Goal: Task Accomplishment & Management: Complete application form

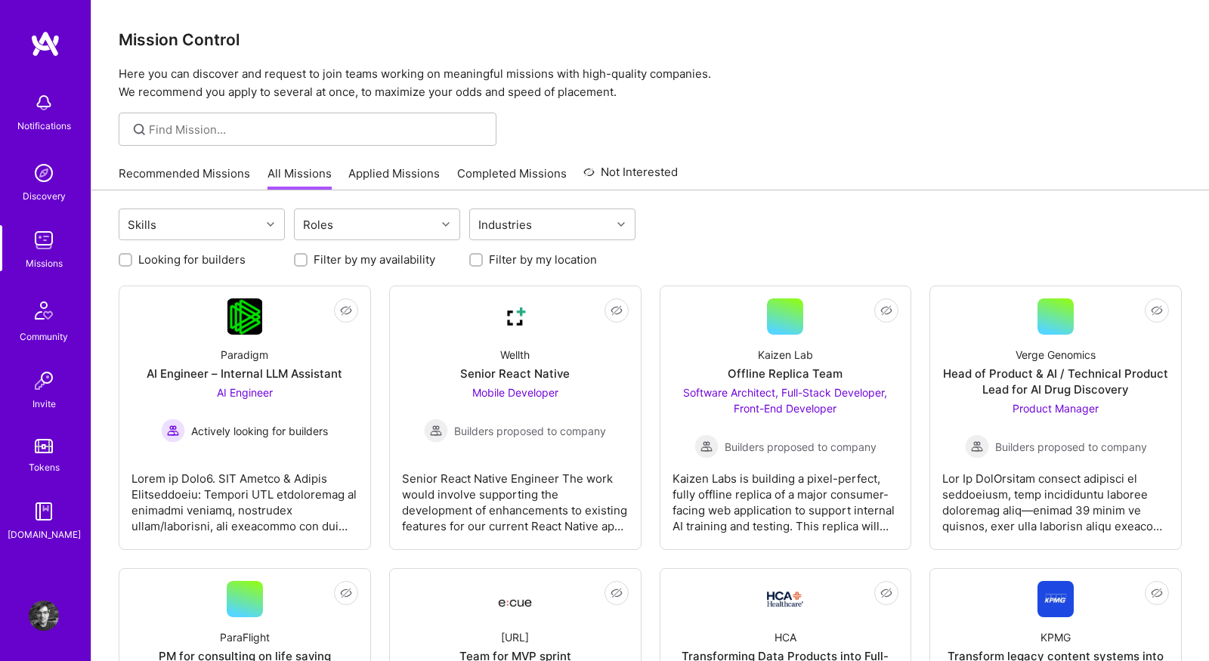
scroll to position [187, 0]
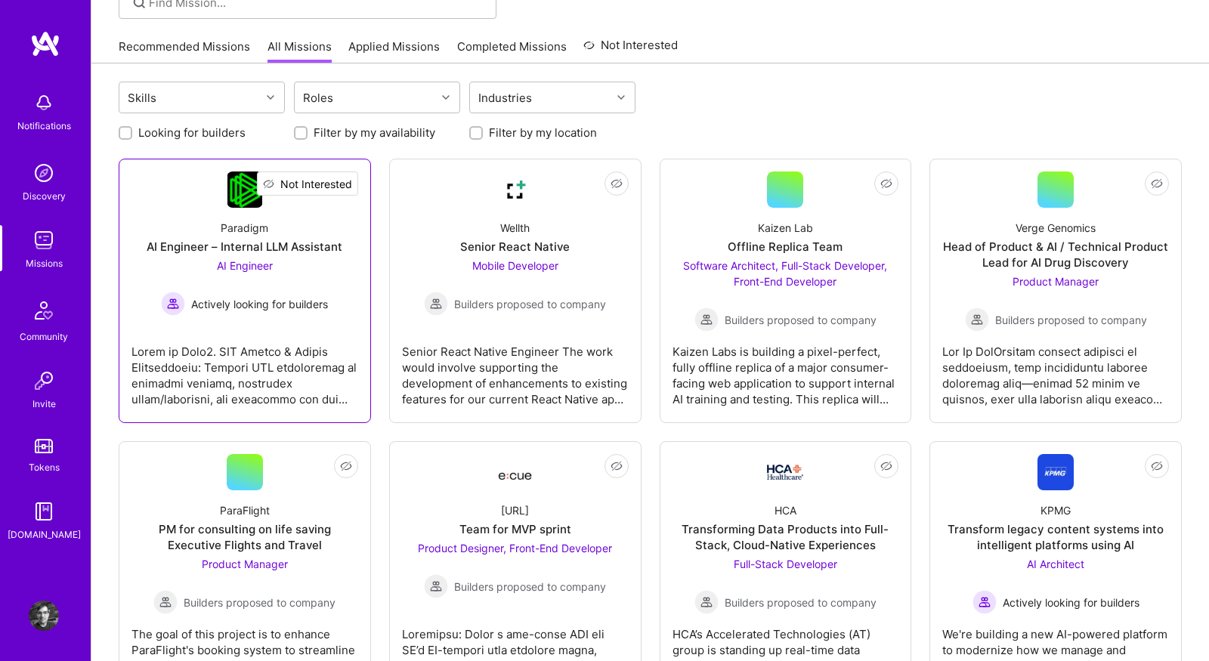
scroll to position [110, 0]
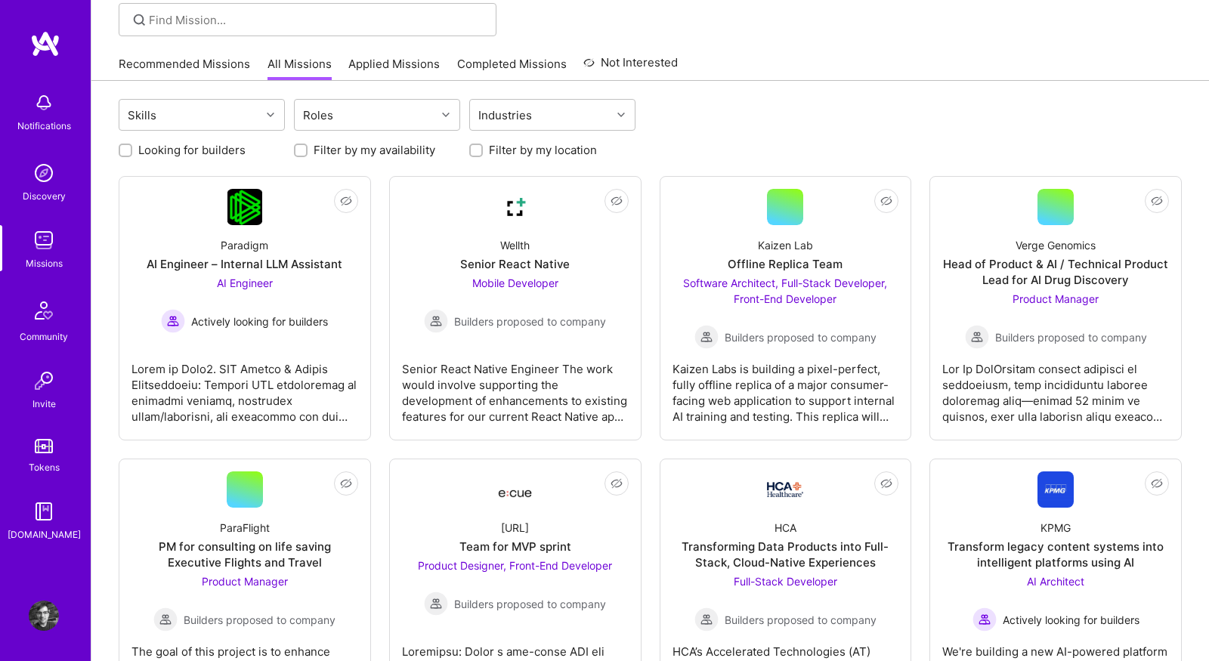
click at [370, 66] on link "Applied Missions" at bounding box center [393, 68] width 91 height 25
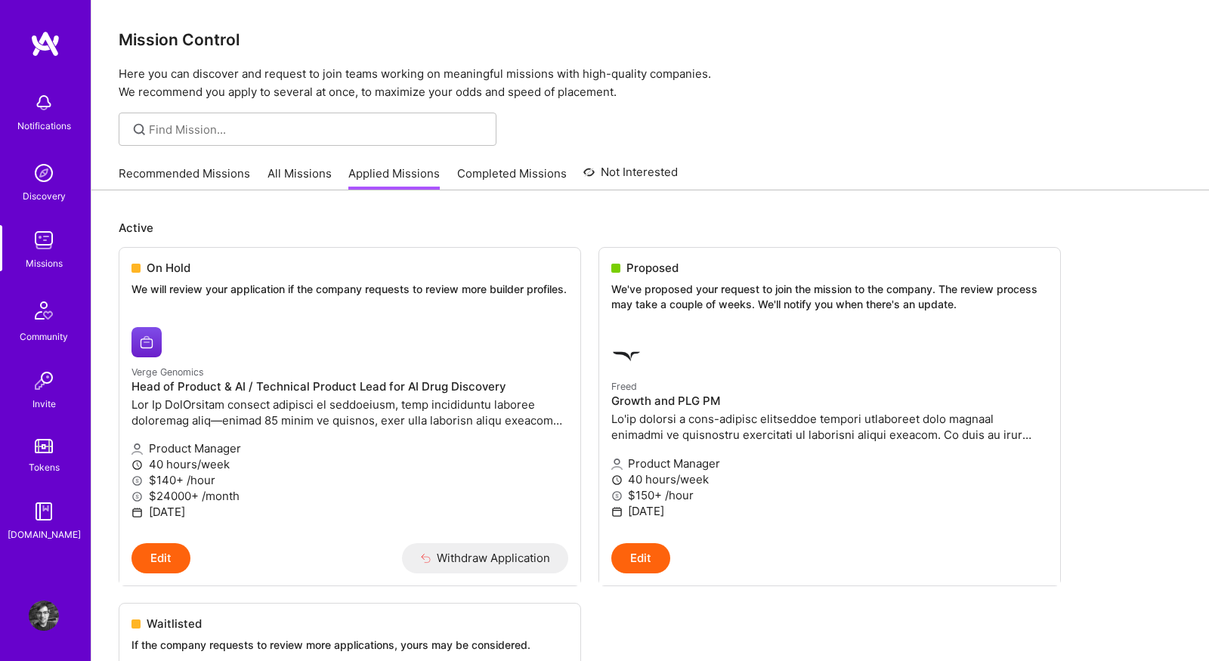
click at [268, 171] on link "All Missions" at bounding box center [300, 177] width 64 height 25
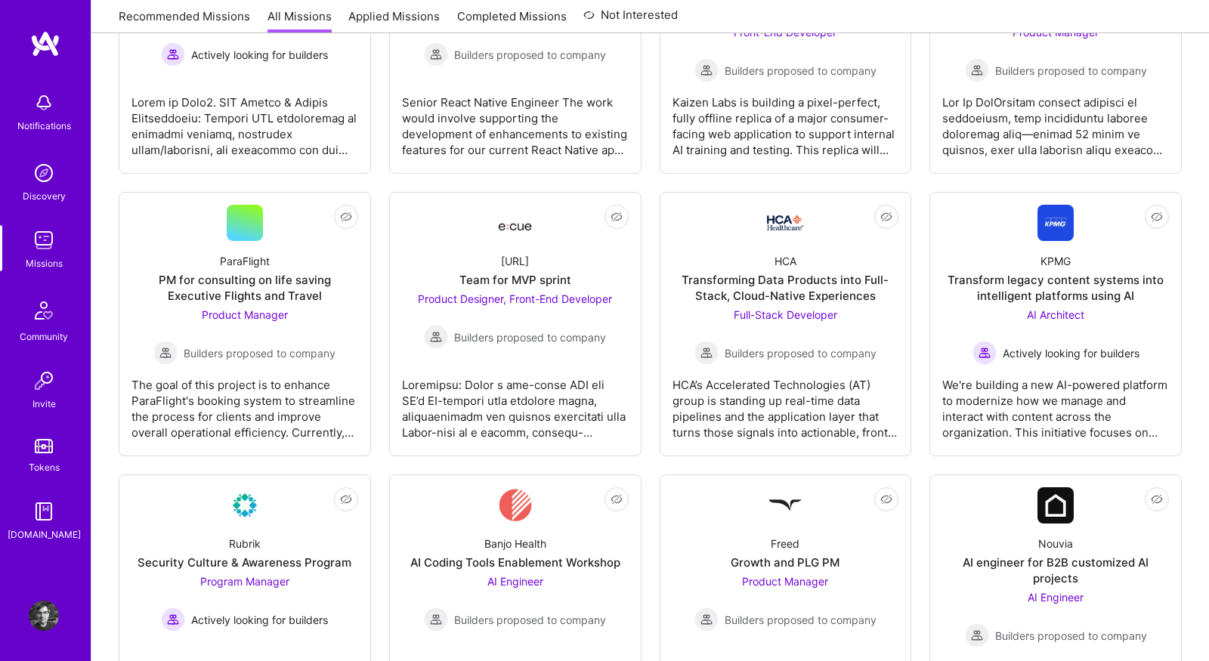
scroll to position [612, 0]
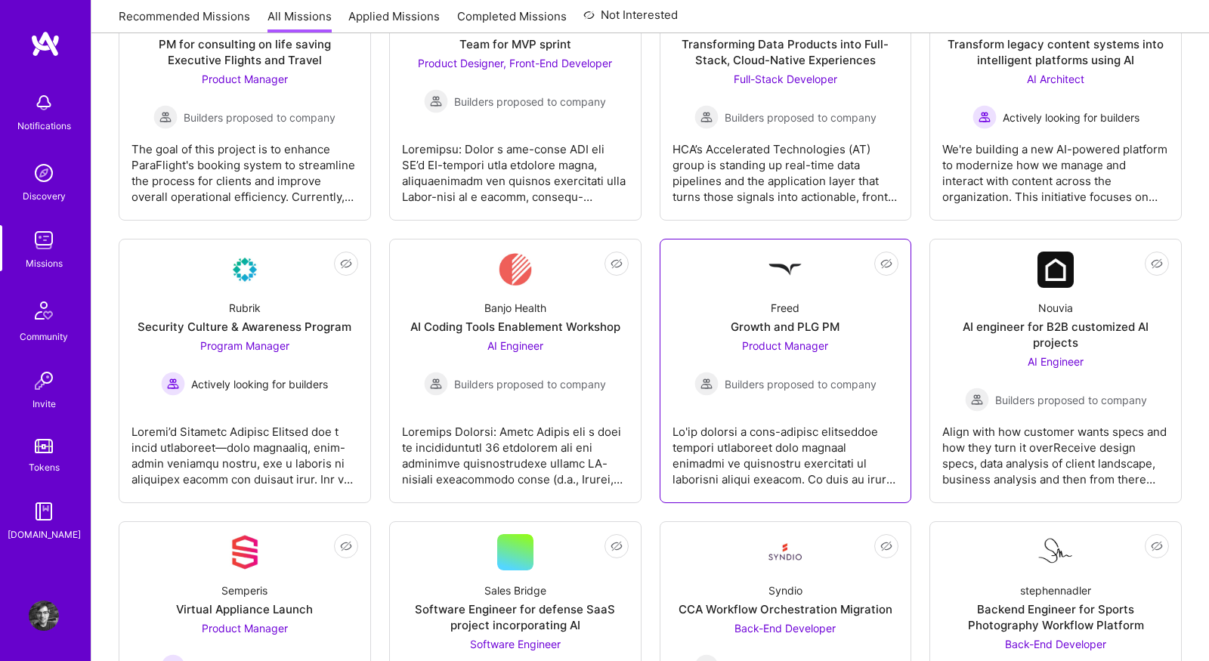
click at [701, 276] on link "Not Interested Freed Growth and PLG PM Product Manager Builders proposed to com…" at bounding box center [786, 371] width 227 height 239
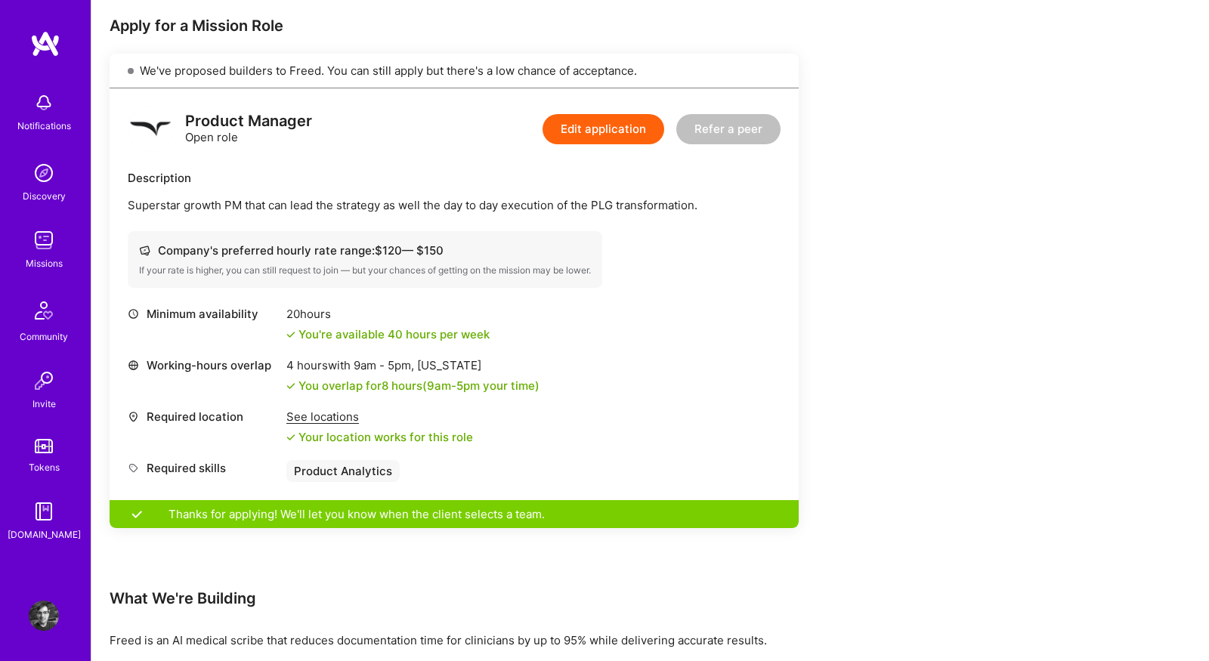
scroll to position [765, 0]
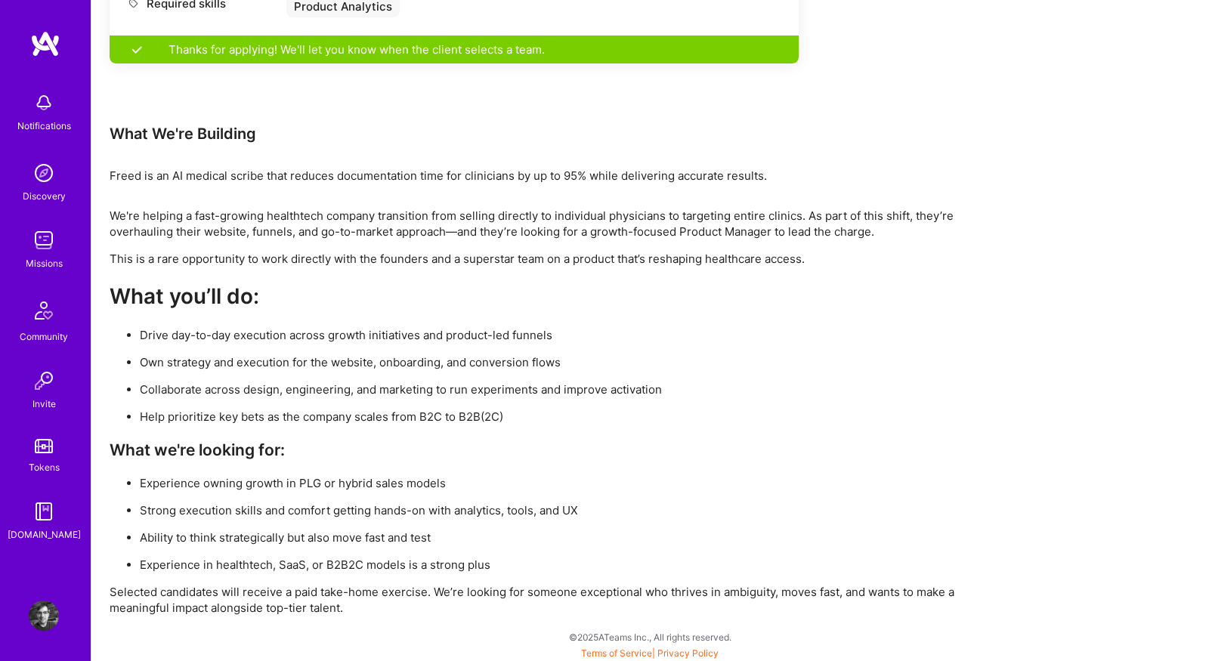
click at [45, 248] on img at bounding box center [44, 240] width 30 height 30
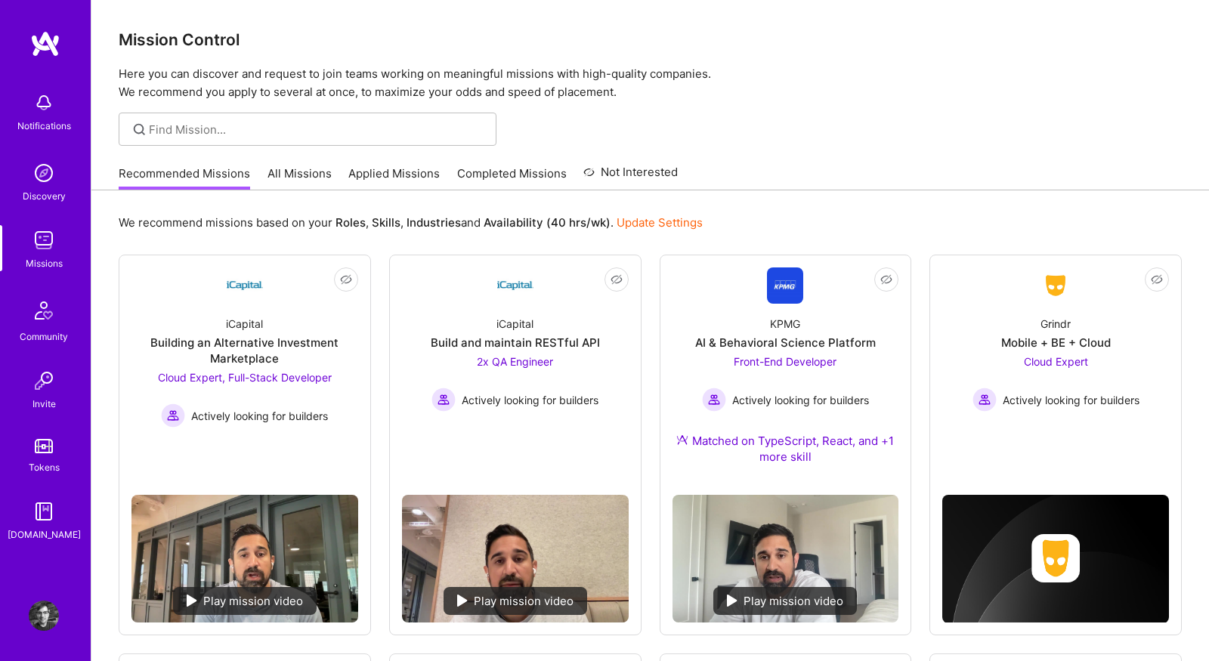
click at [318, 178] on link "All Missions" at bounding box center [300, 177] width 64 height 25
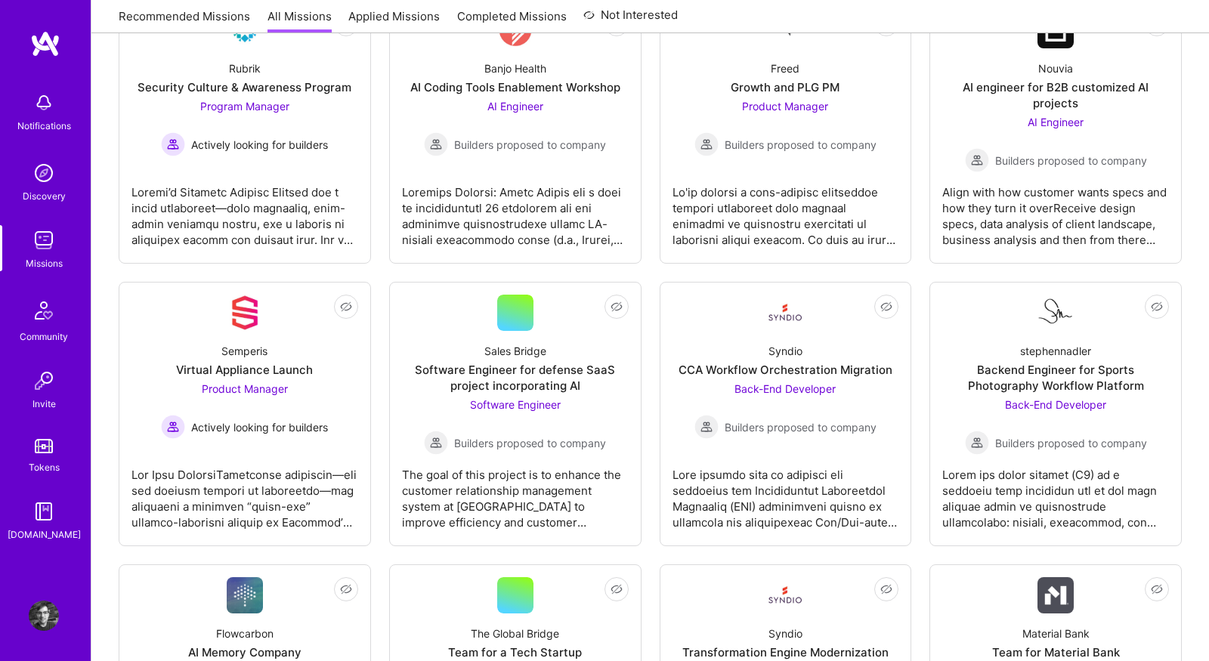
scroll to position [852, 0]
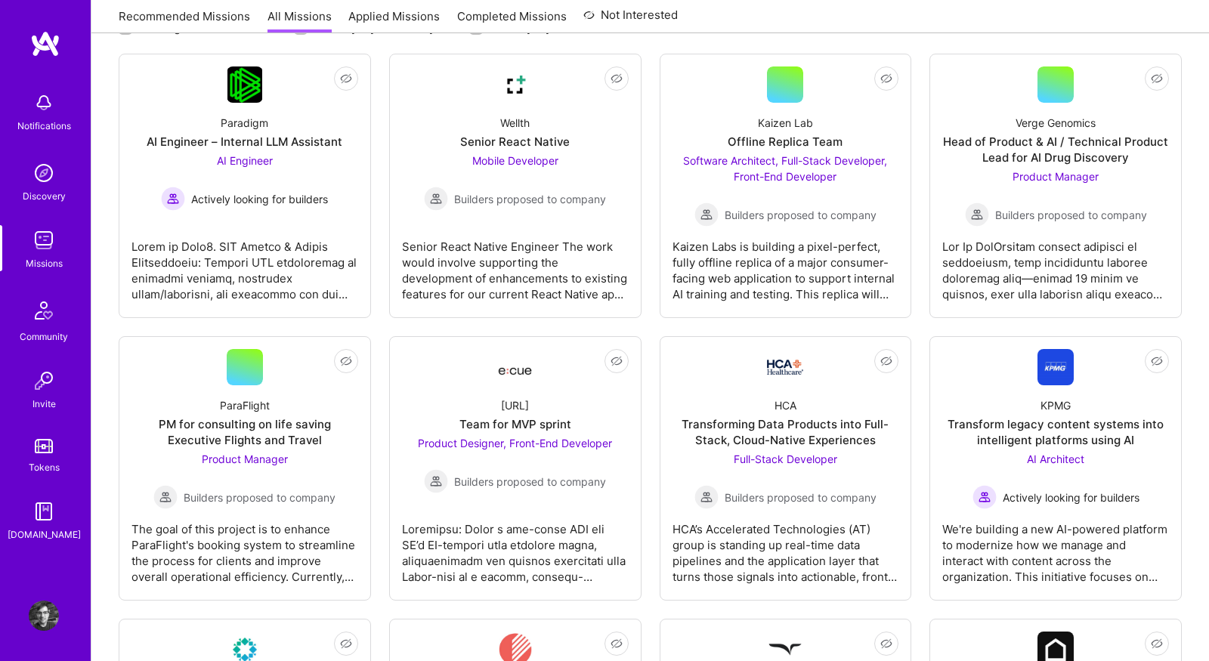
scroll to position [234, 0]
